Goal: Information Seeking & Learning: Find specific page/section

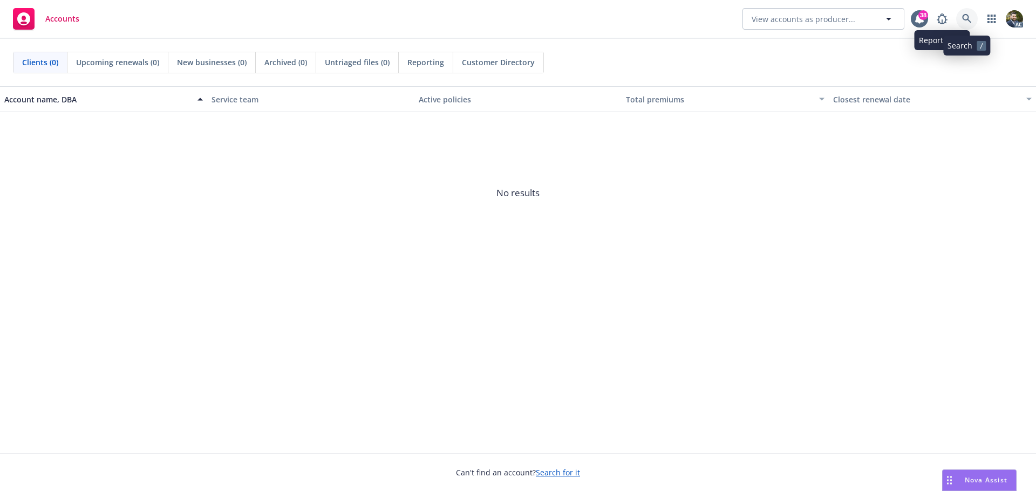
click at [967, 14] on icon at bounding box center [967, 19] width 10 height 10
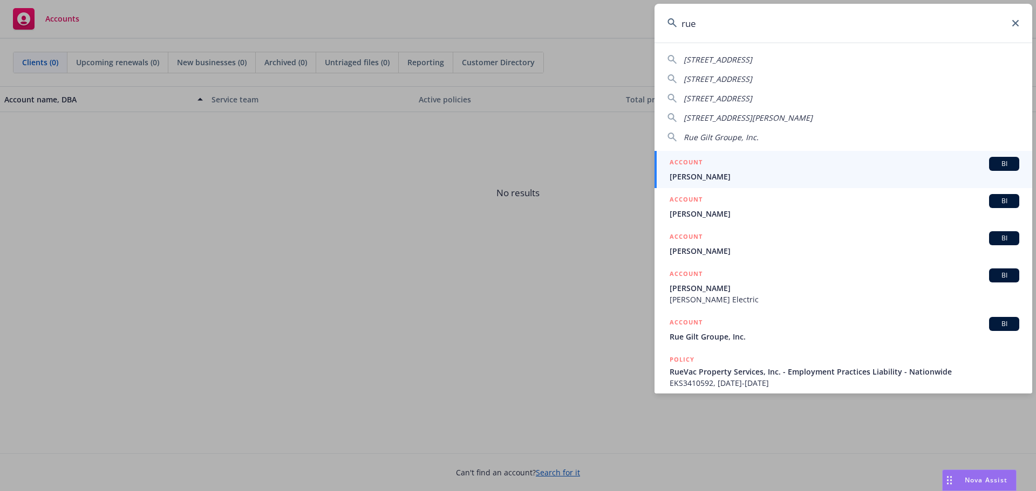
type input "rue"
